Goal: Information Seeking & Learning: Find specific fact

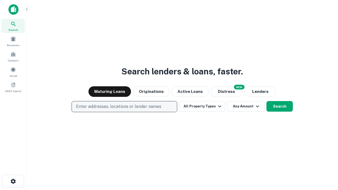
click at [124, 107] on p "Enter addresses, locations or lender names" at bounding box center [118, 106] width 85 height 6
type input "**********"
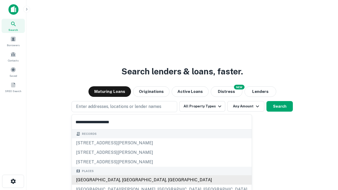
click at [126, 180] on div "Santa Monica, CA, USA" at bounding box center [162, 179] width 180 height 9
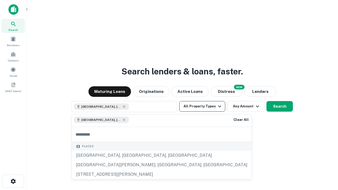
click at [202, 106] on button "All Property Types" at bounding box center [202, 106] width 46 height 11
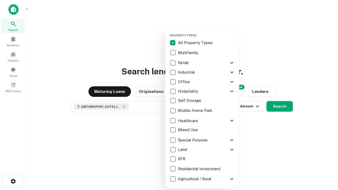
click at [206, 32] on button "button" at bounding box center [206, 32] width 74 height 0
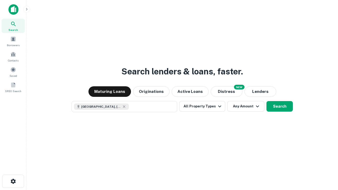
scroll to position [8, 0]
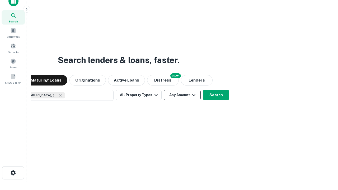
click at [164, 90] on button "Any Amount" at bounding box center [182, 95] width 37 height 11
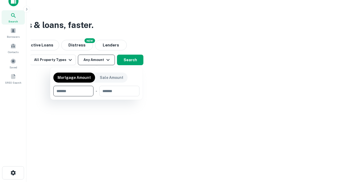
type input "*******"
click at [96, 96] on button "button" at bounding box center [96, 96] width 86 height 0
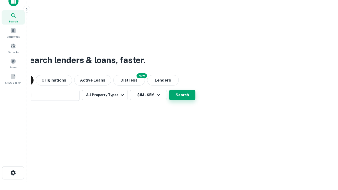
click at [169, 90] on button "Search" at bounding box center [182, 95] width 26 height 11
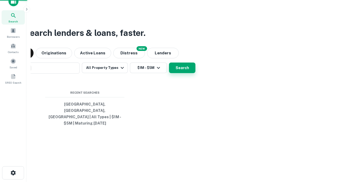
scroll to position [17, 149]
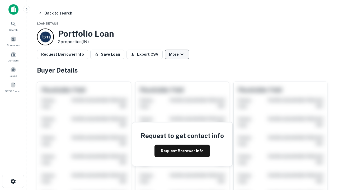
click at [177, 54] on button "More" at bounding box center [177, 54] width 25 height 9
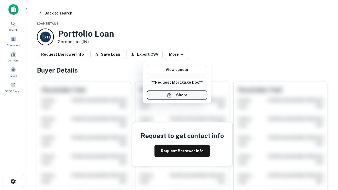
click at [177, 95] on button "Share" at bounding box center [177, 94] width 60 height 9
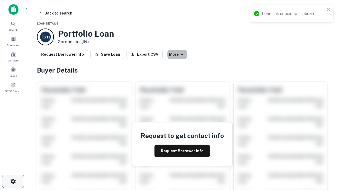
click at [13, 181] on icon "button" at bounding box center [13, 181] width 6 height 6
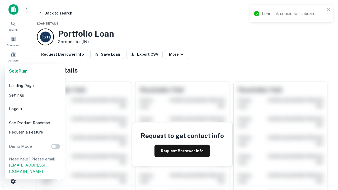
click at [35, 109] on li "Logout" at bounding box center [35, 108] width 56 height 9
